Goal: Task Accomplishment & Management: Manage account settings

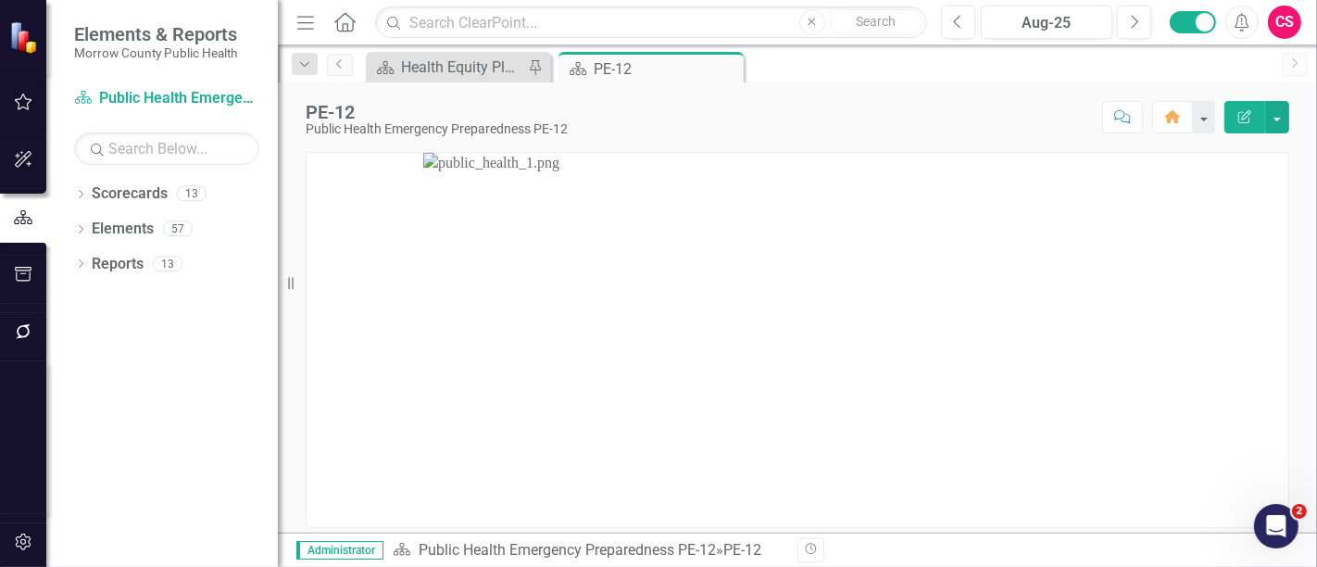
click at [20, 326] on icon "button" at bounding box center [23, 331] width 15 height 15
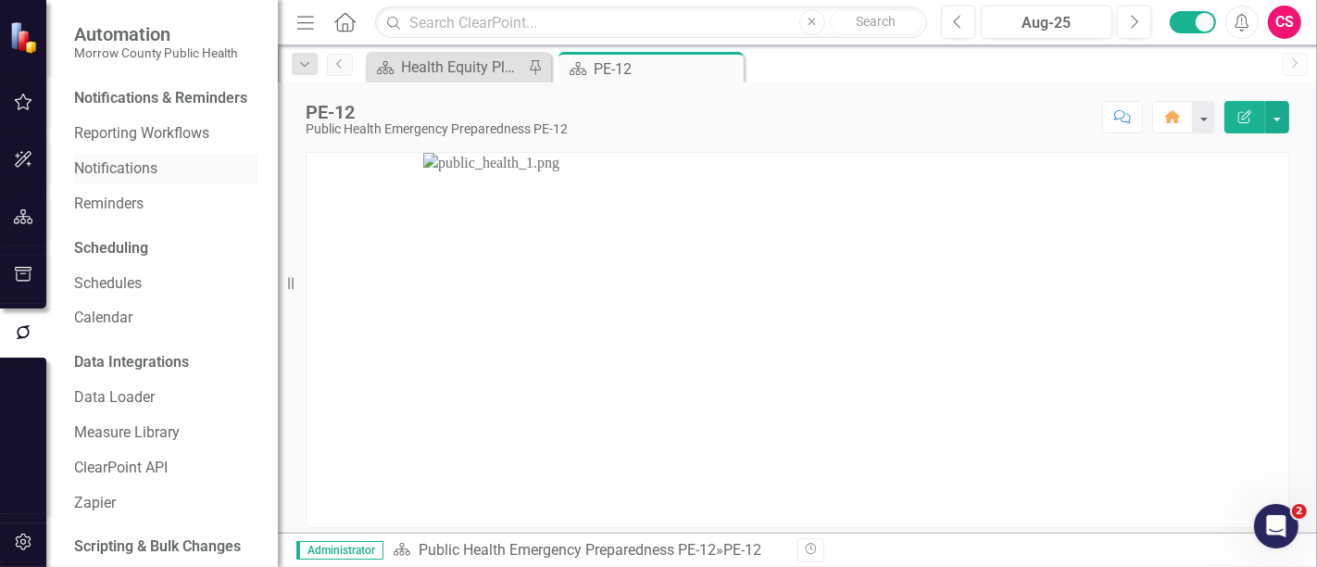
click at [142, 180] on link "Notifications" at bounding box center [166, 168] width 185 height 21
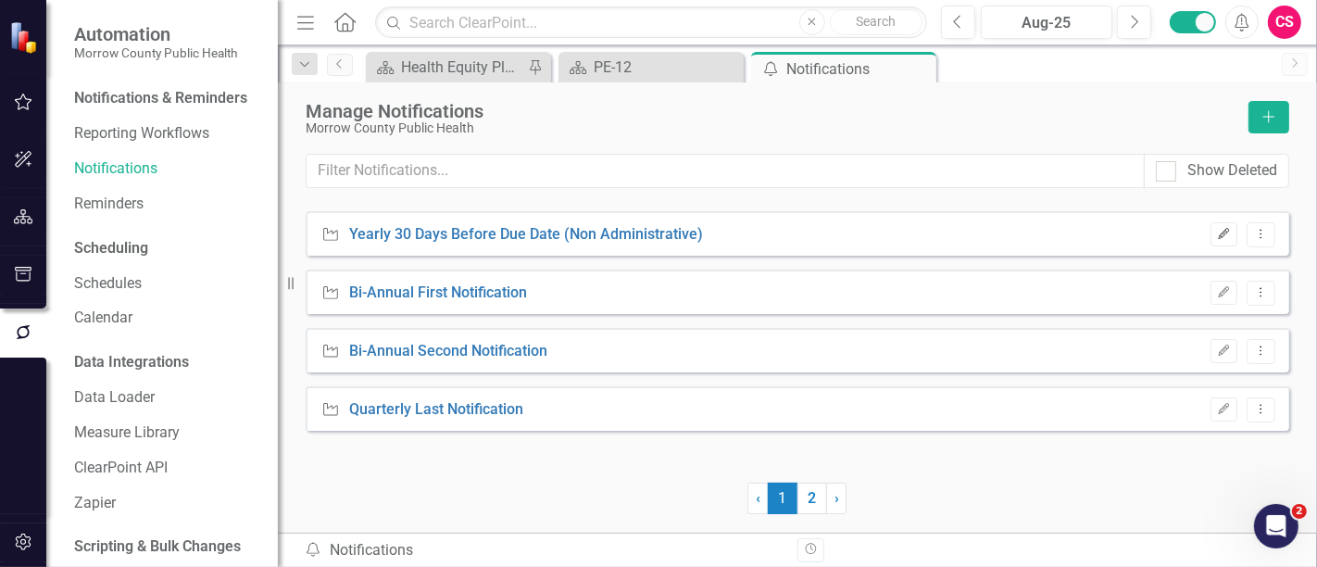
click at [1227, 232] on icon "Edit" at bounding box center [1224, 234] width 14 height 11
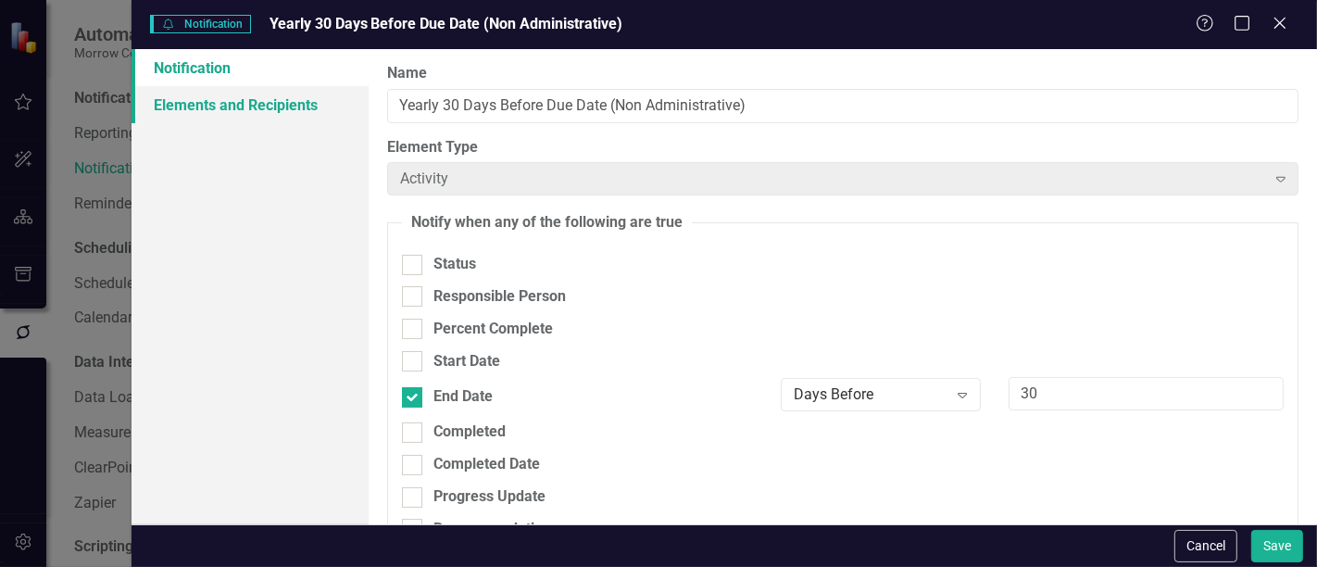
click at [266, 104] on link "Elements and Recipients" at bounding box center [250, 104] width 237 height 37
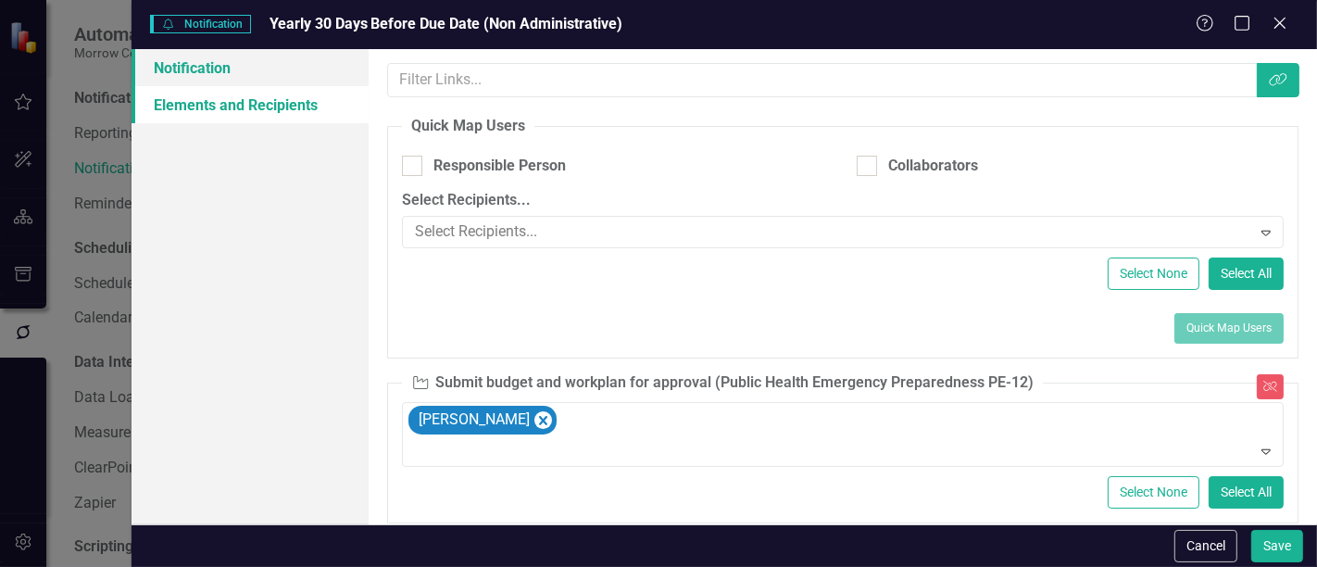
click at [248, 72] on link "Notification" at bounding box center [250, 67] width 237 height 37
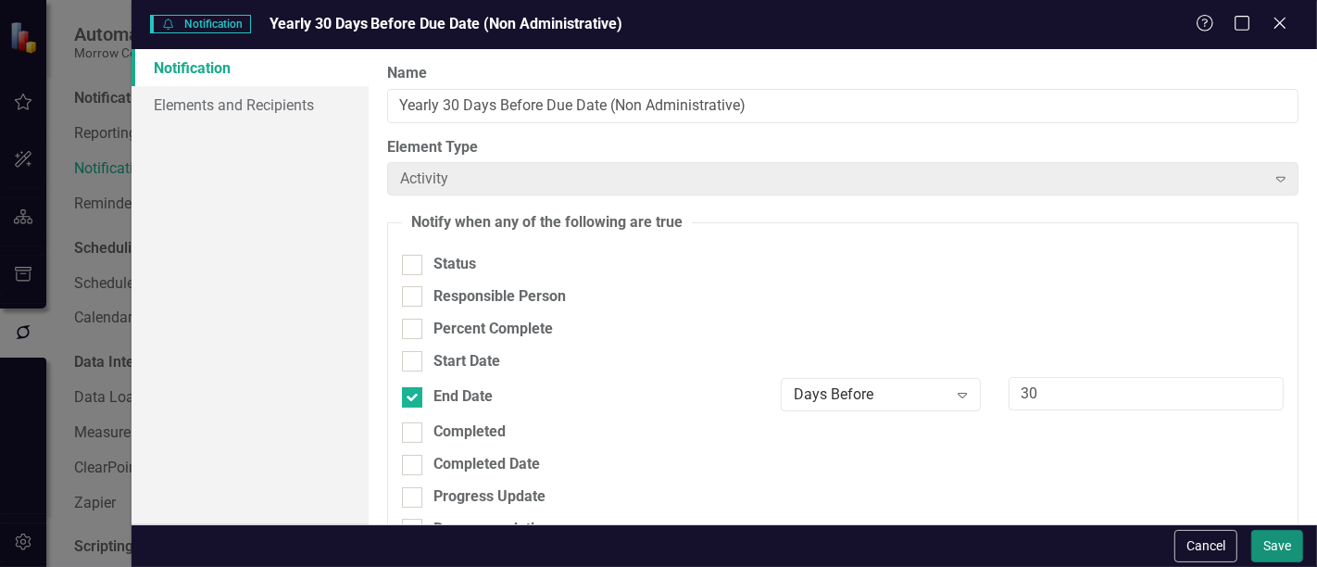
click at [1280, 545] on button "Save" at bounding box center [1277, 546] width 52 height 32
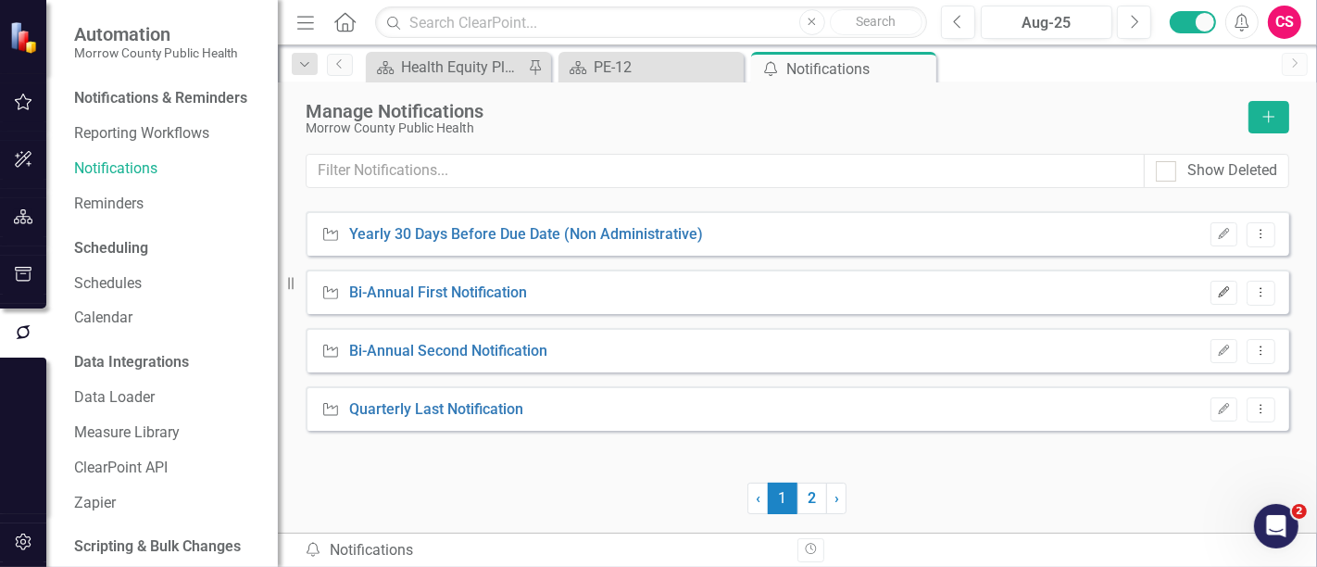
click at [1220, 295] on icon "button" at bounding box center [1224, 291] width 11 height 11
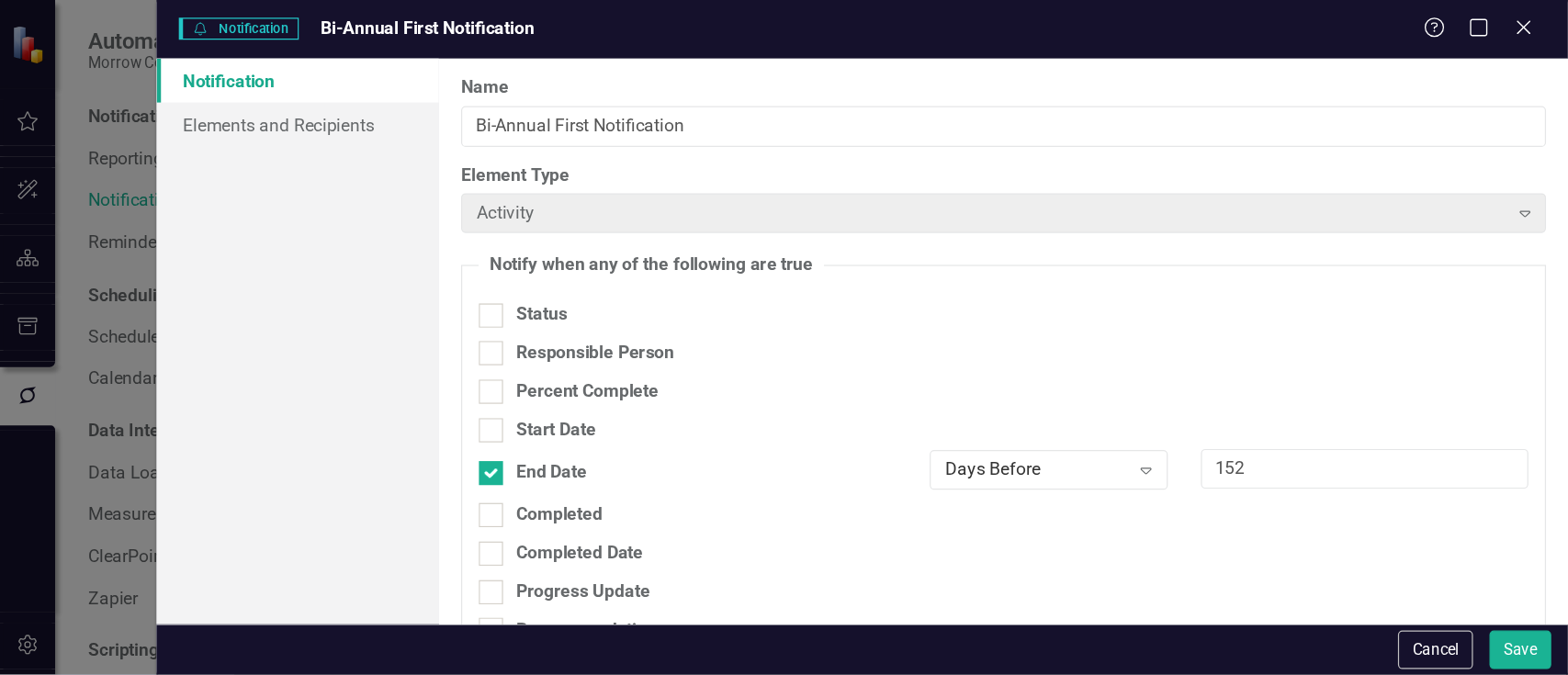
scroll to position [305, 0]
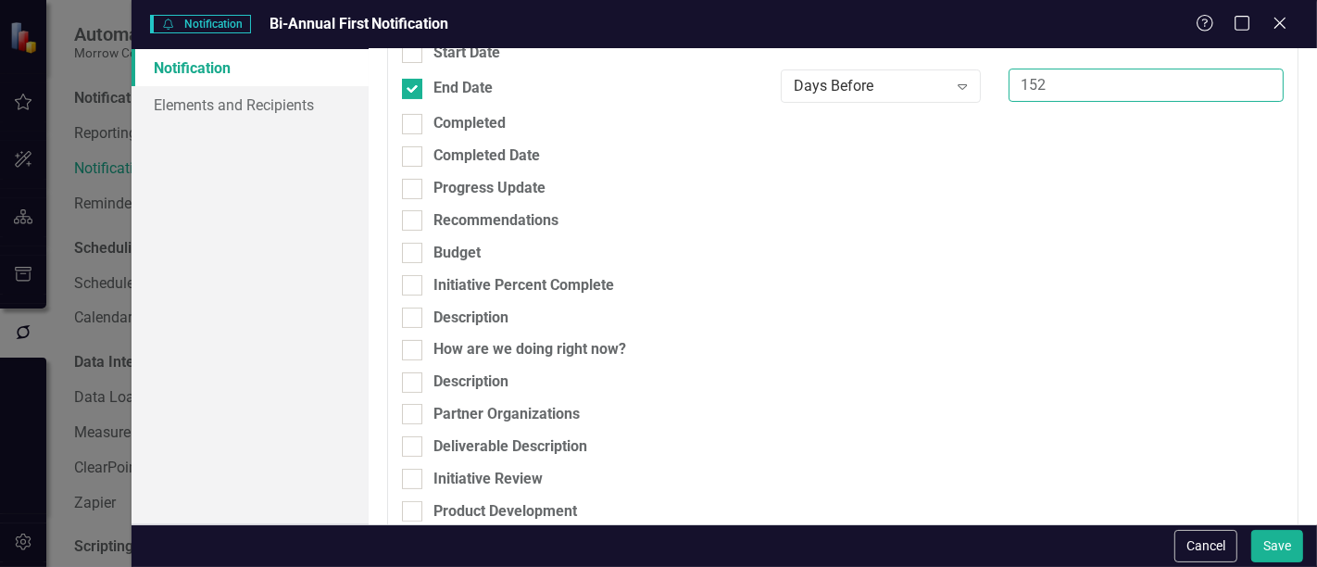
click at [1024, 85] on input "152" at bounding box center [1146, 86] width 275 height 34
type input "212"
click at [1266, 543] on button "Save" at bounding box center [1277, 546] width 52 height 32
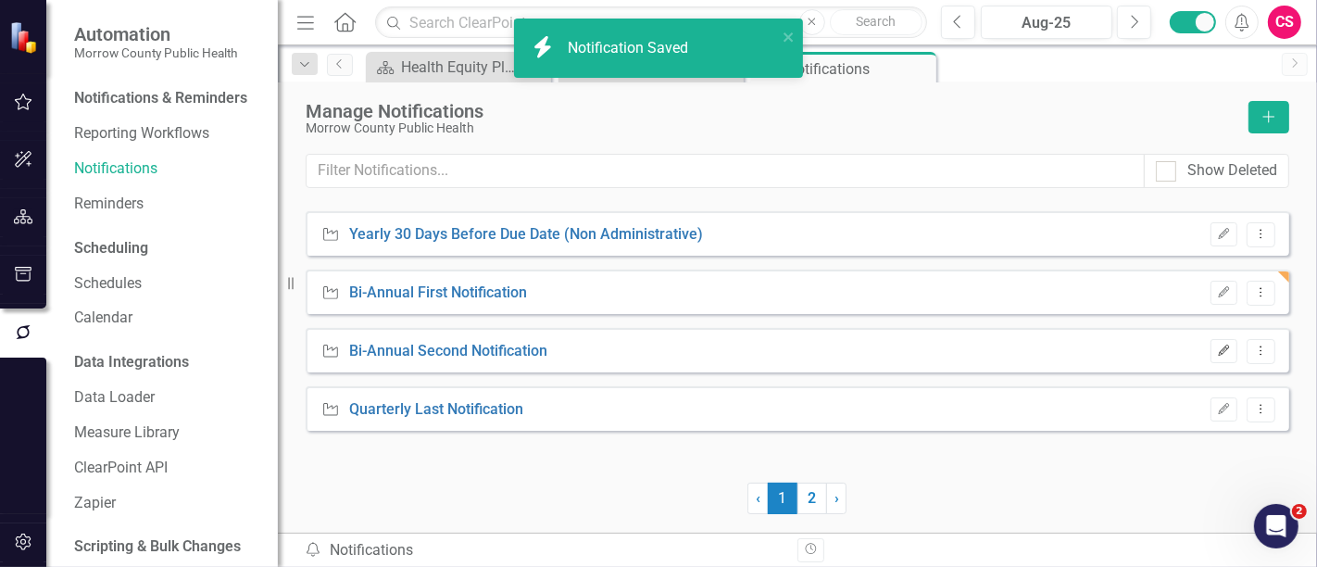
click at [1223, 345] on icon "Edit" at bounding box center [1224, 350] width 14 height 11
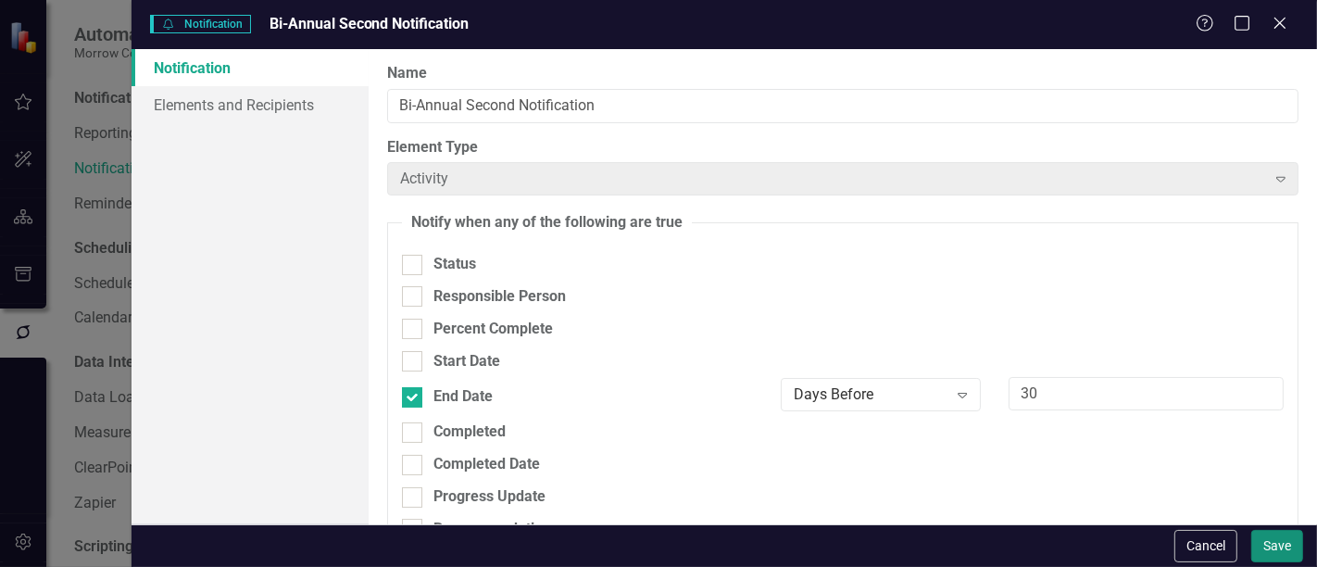
click at [1268, 542] on button "Save" at bounding box center [1277, 546] width 52 height 32
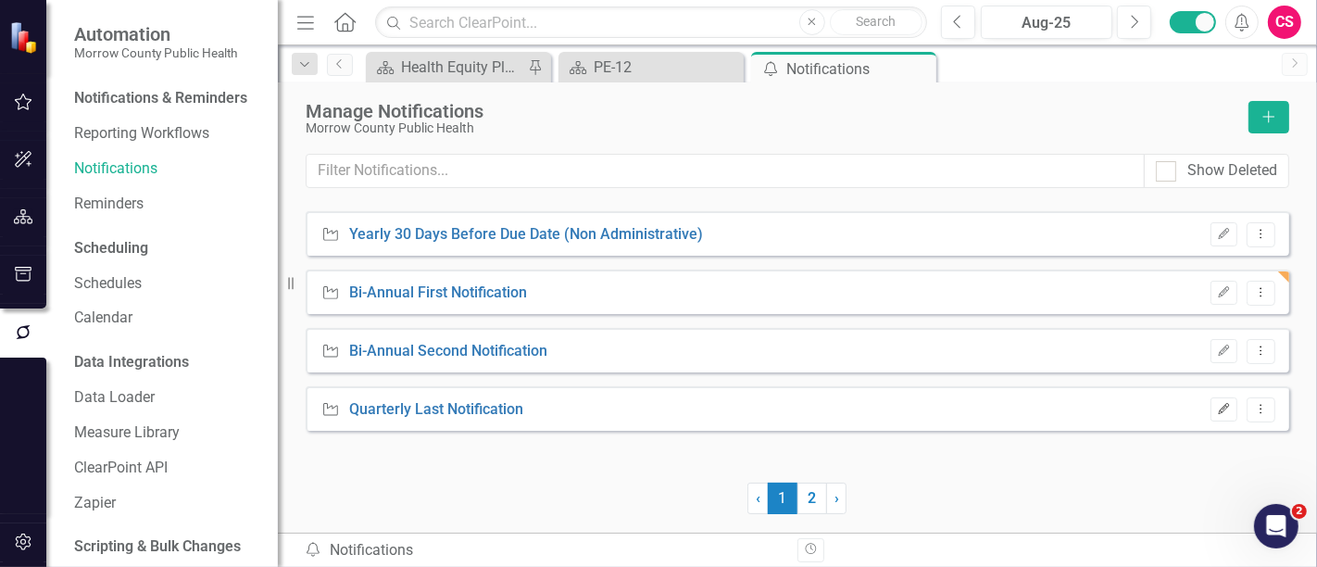
click at [1218, 407] on icon "Edit" at bounding box center [1224, 409] width 14 height 11
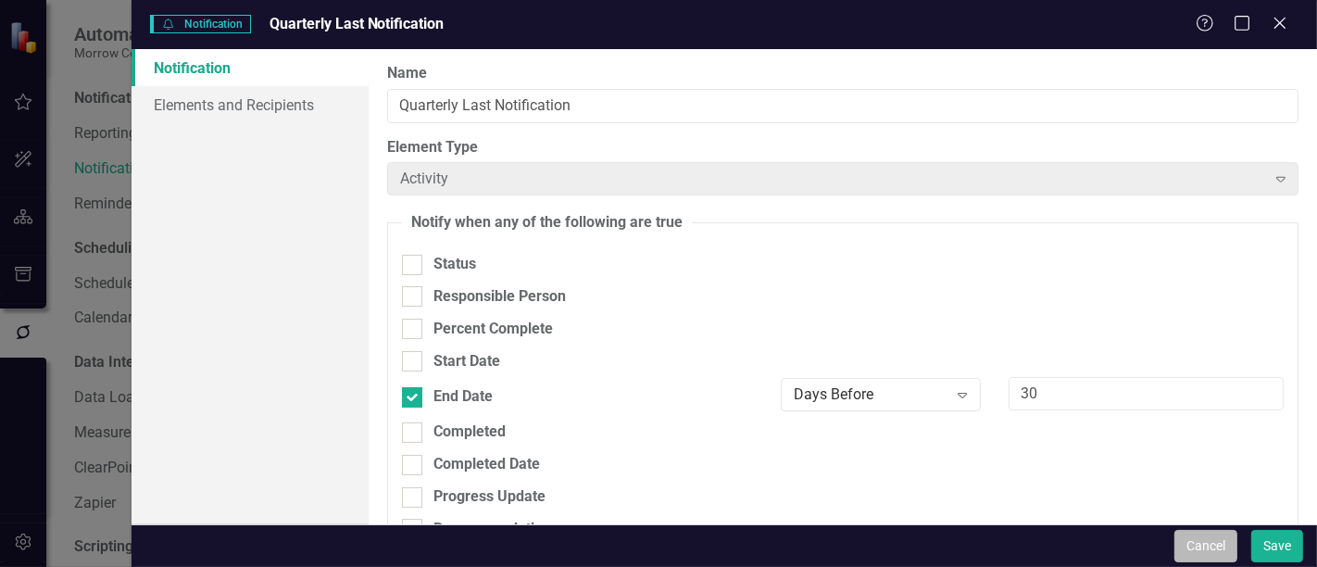
click at [1205, 543] on button "Cancel" at bounding box center [1205, 546] width 63 height 32
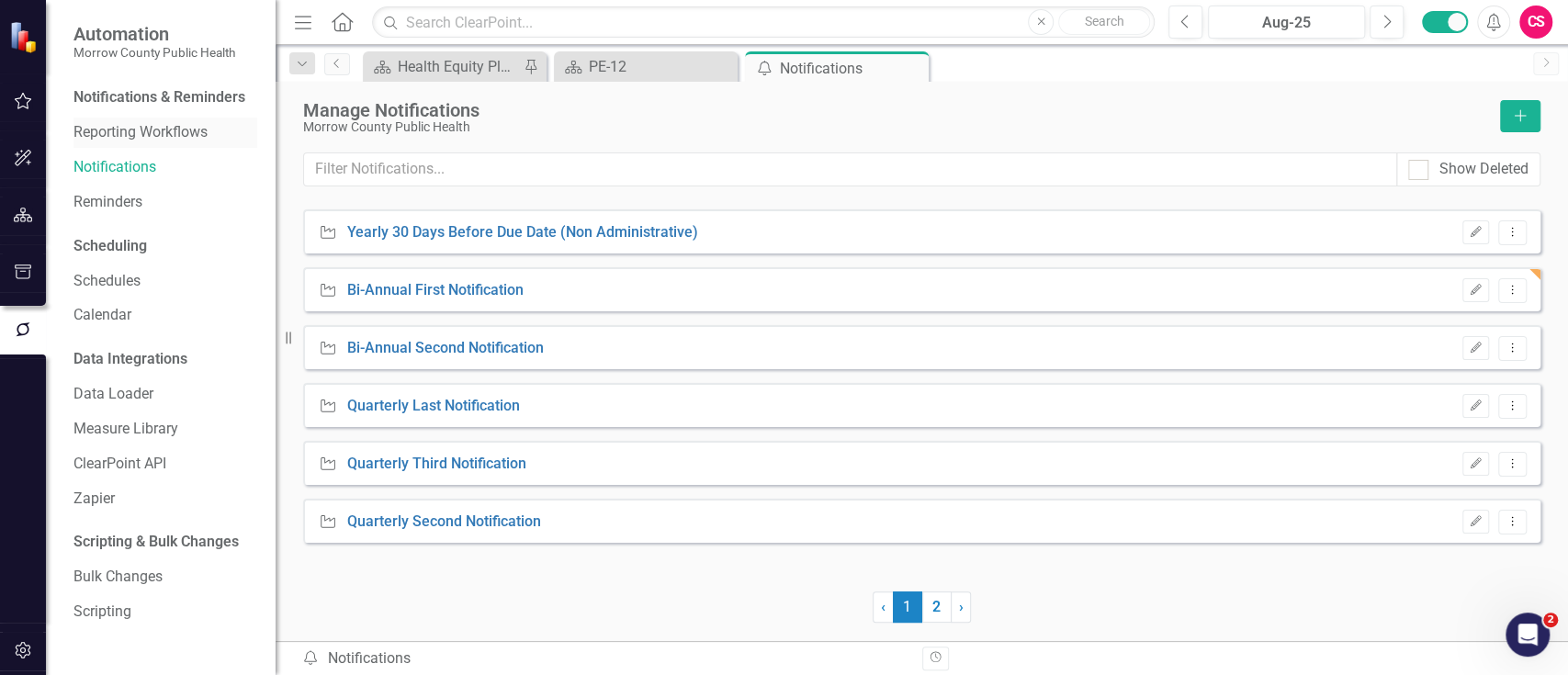
click at [181, 132] on link "Reporting Workflows" at bounding box center [165, 132] width 183 height 21
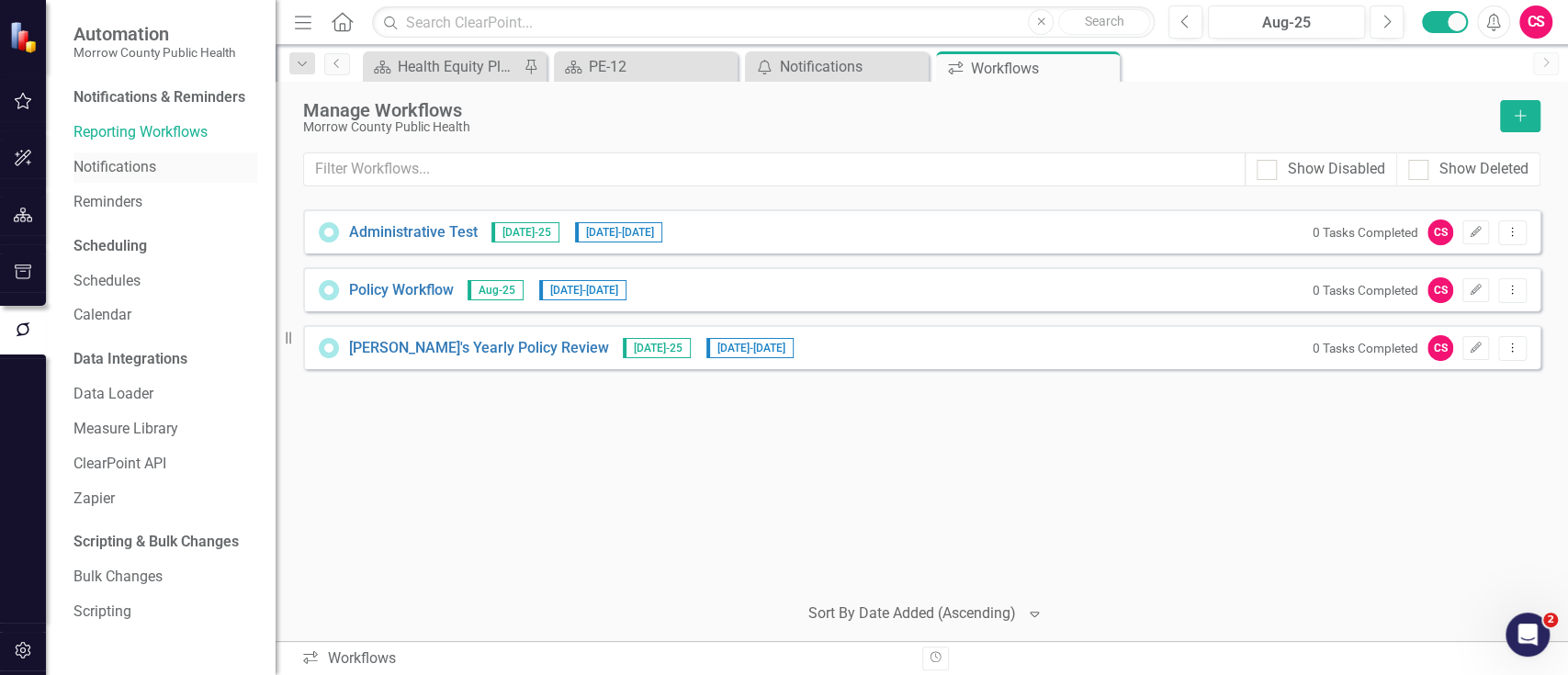
click at [135, 162] on link "Notifications" at bounding box center [165, 167] width 183 height 21
